Goal: Information Seeking & Learning: Check status

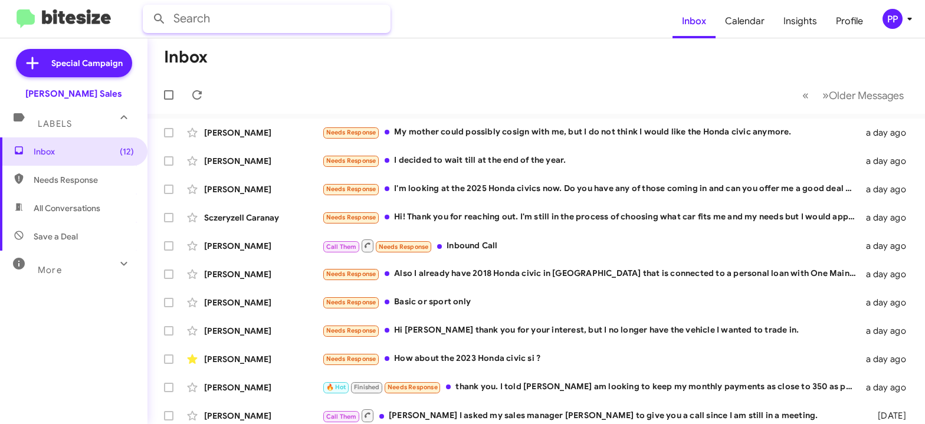
click at [201, 19] on input "text" at bounding box center [267, 19] width 248 height 28
type input "[PERSON_NAME]"
click at [148, 7] on button at bounding box center [160, 19] width 24 height 24
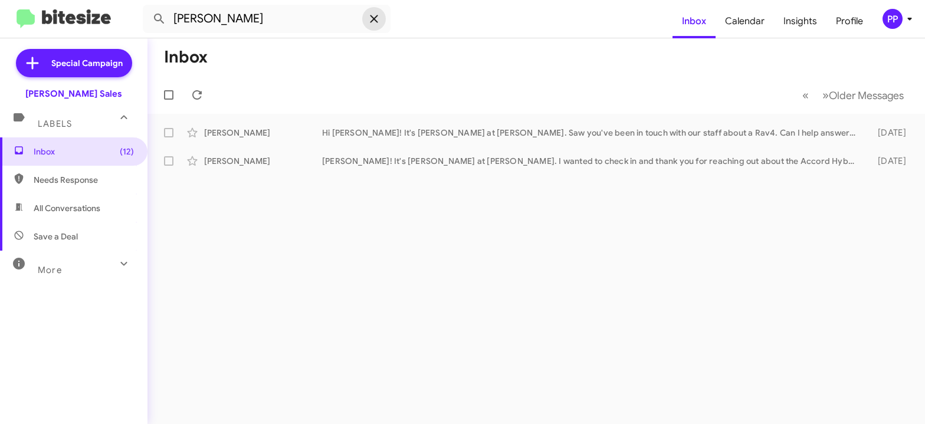
click at [376, 15] on icon at bounding box center [374, 19] width 14 height 14
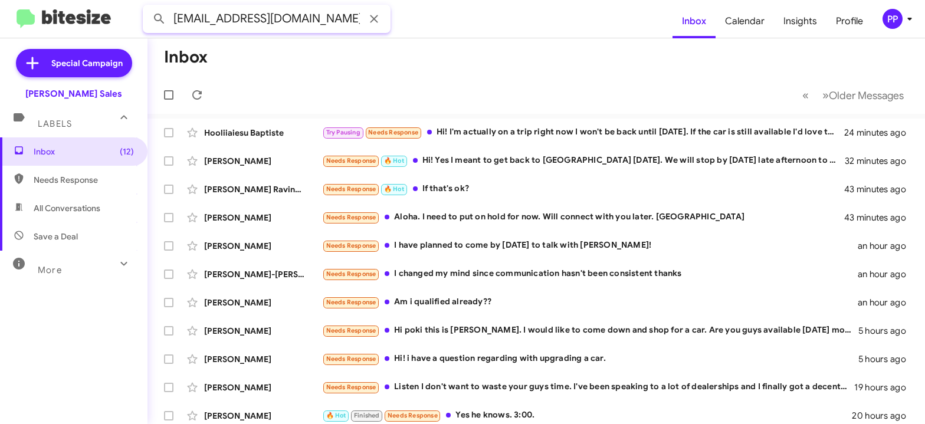
type input "[EMAIL_ADDRESS][DOMAIN_NAME]"
click at [148, 7] on button at bounding box center [160, 19] width 24 height 24
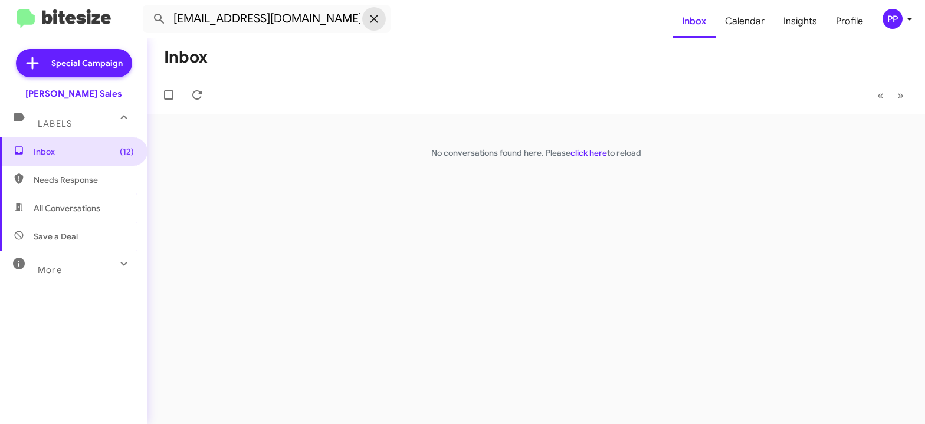
click at [378, 14] on icon at bounding box center [374, 19] width 14 height 14
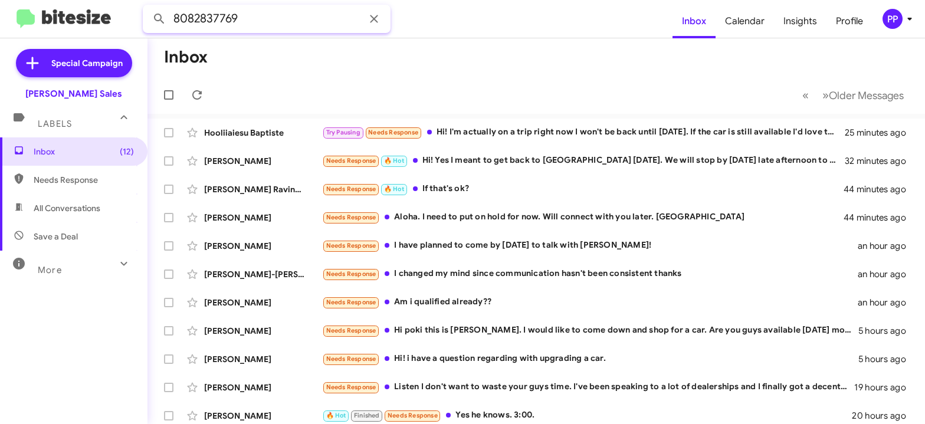
type input "8082837769"
click at [148, 7] on button at bounding box center [160, 19] width 24 height 24
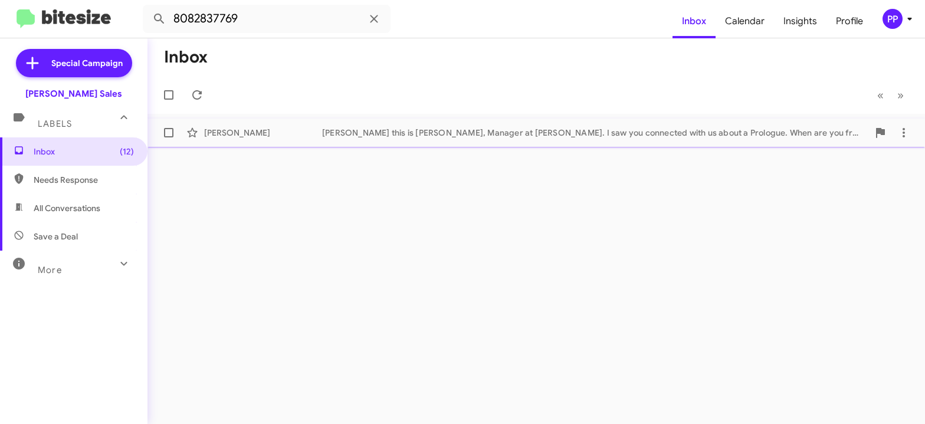
click at [300, 133] on div "[PERSON_NAME]" at bounding box center [263, 133] width 118 height 12
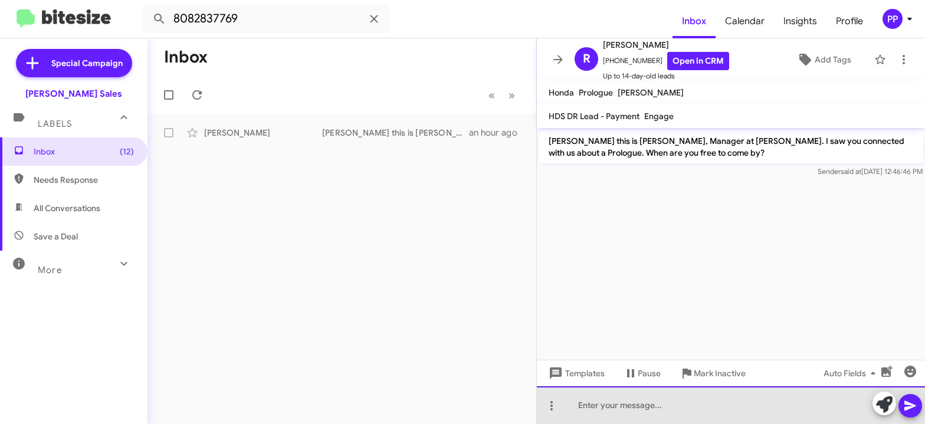
click at [575, 405] on div at bounding box center [731, 405] width 388 height 38
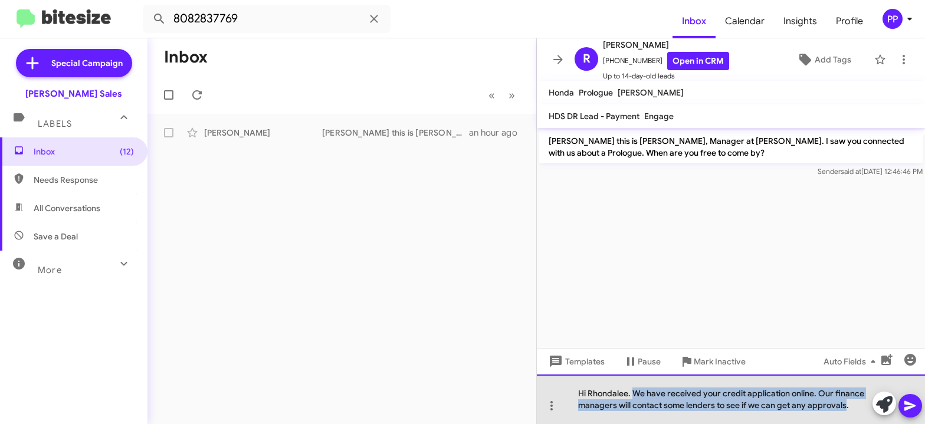
drag, startPoint x: 634, startPoint y: 391, endPoint x: 845, endPoint y: 417, distance: 212.8
click at [845, 409] on div "Hi Rhondalee. We have received your credit application online. Our finance mana…" at bounding box center [731, 400] width 388 height 50
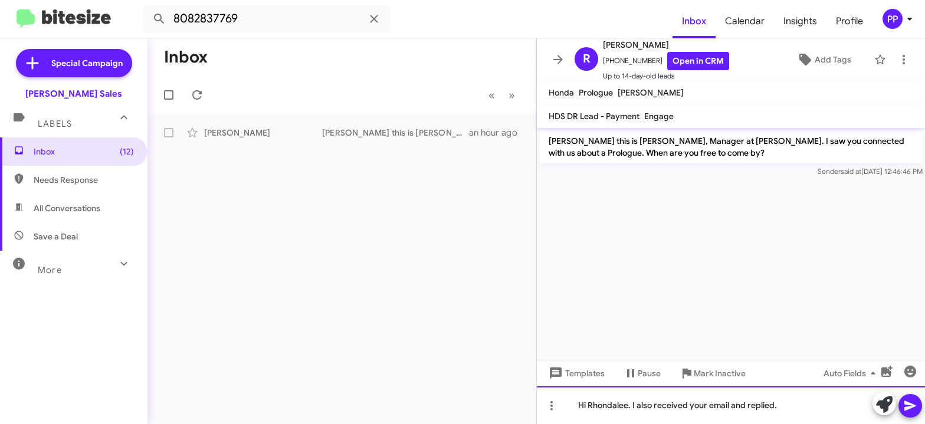
click at [787, 406] on div "Hi Rhondalee. I also received your email and replied." at bounding box center [731, 405] width 388 height 38
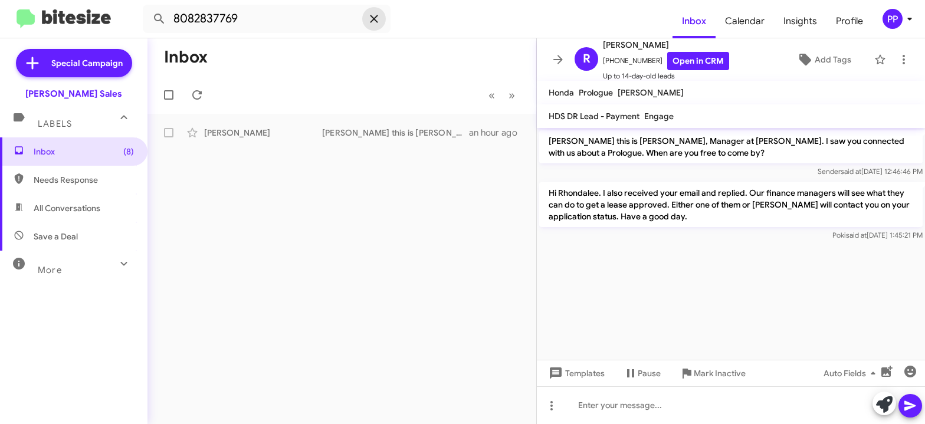
click at [373, 16] on icon at bounding box center [374, 19] width 14 height 14
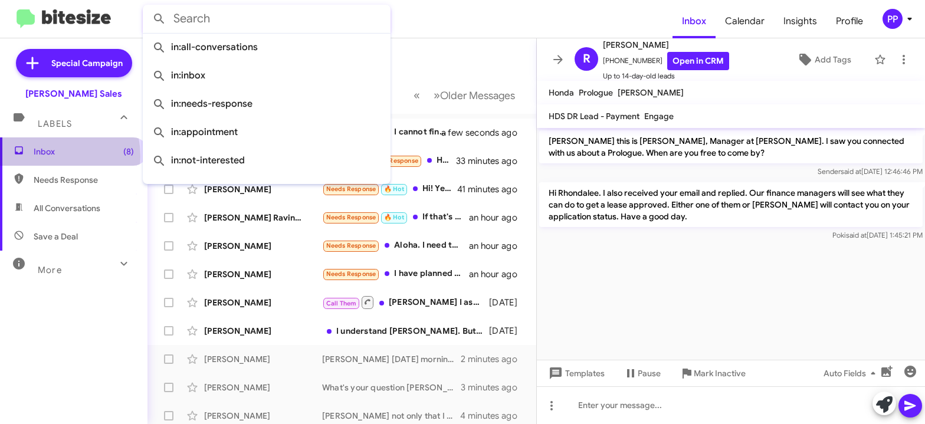
click at [38, 156] on span "Inbox (8)" at bounding box center [84, 152] width 100 height 12
